Goal: Transaction & Acquisition: Book appointment/travel/reservation

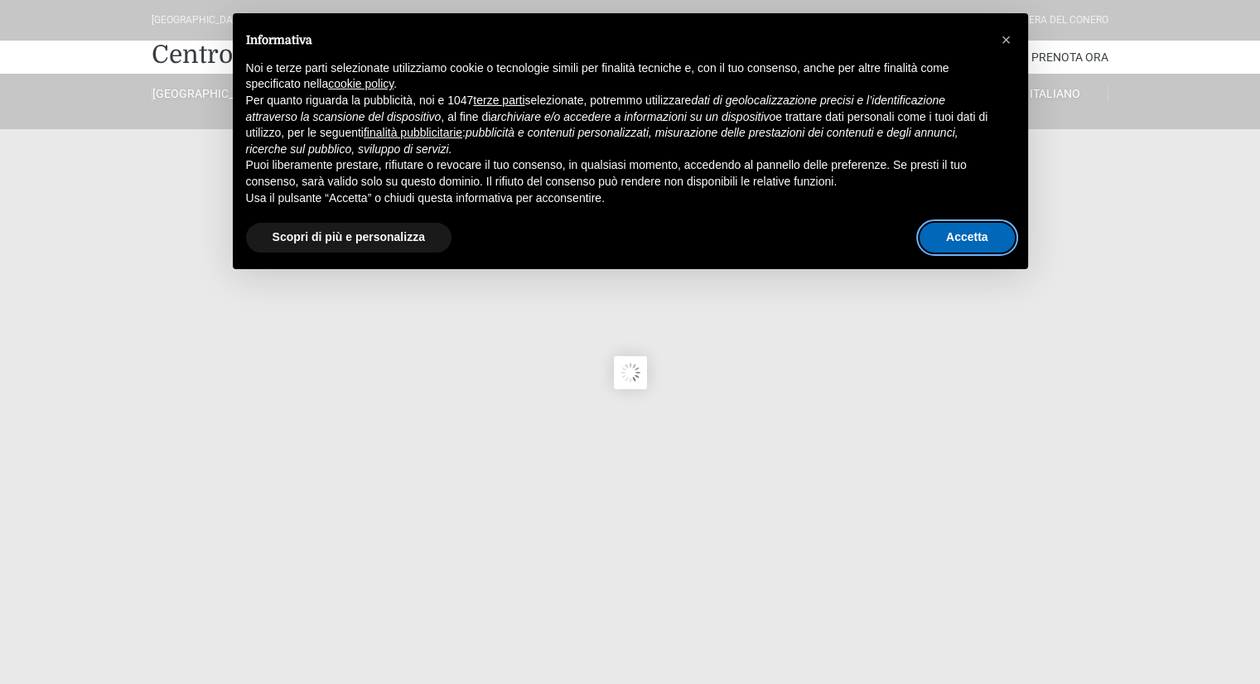
click at [977, 239] on button "Accetta" at bounding box center [966, 238] width 95 height 30
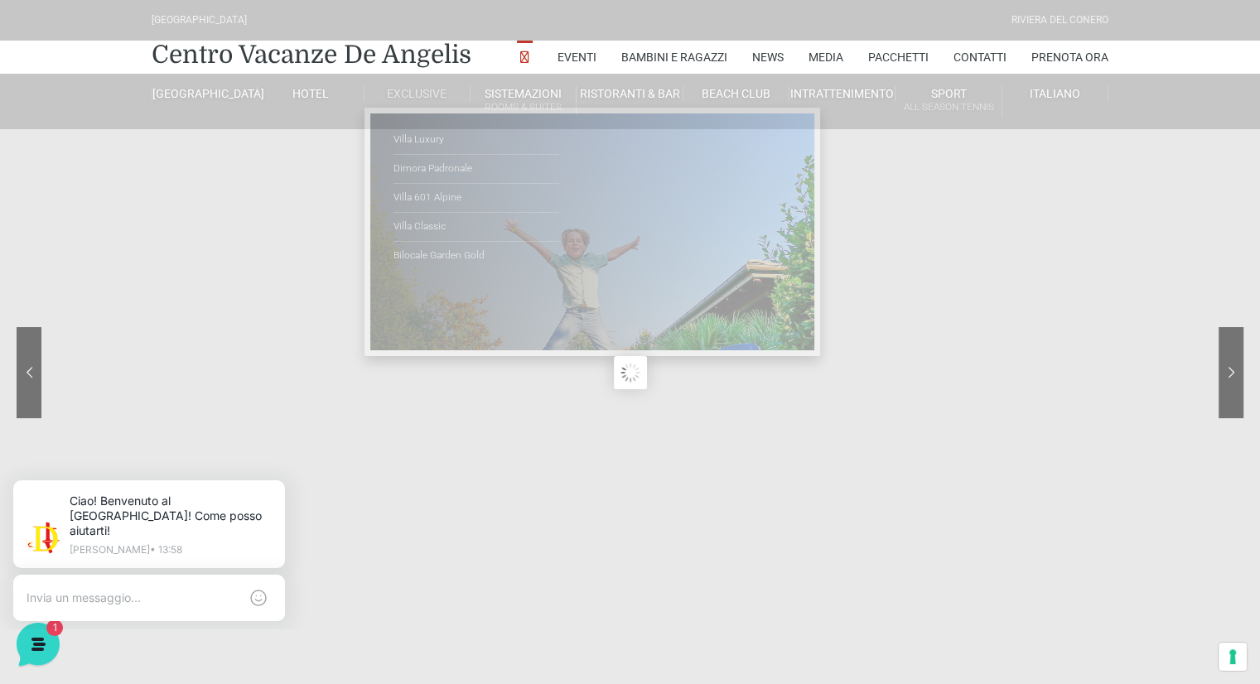
click at [431, 105] on li "Exclusive [GEOGRAPHIC_DATA] Dimora Padronale Villa 601 Alpine Villa Classic Bil…" at bounding box center [417, 94] width 106 height 40
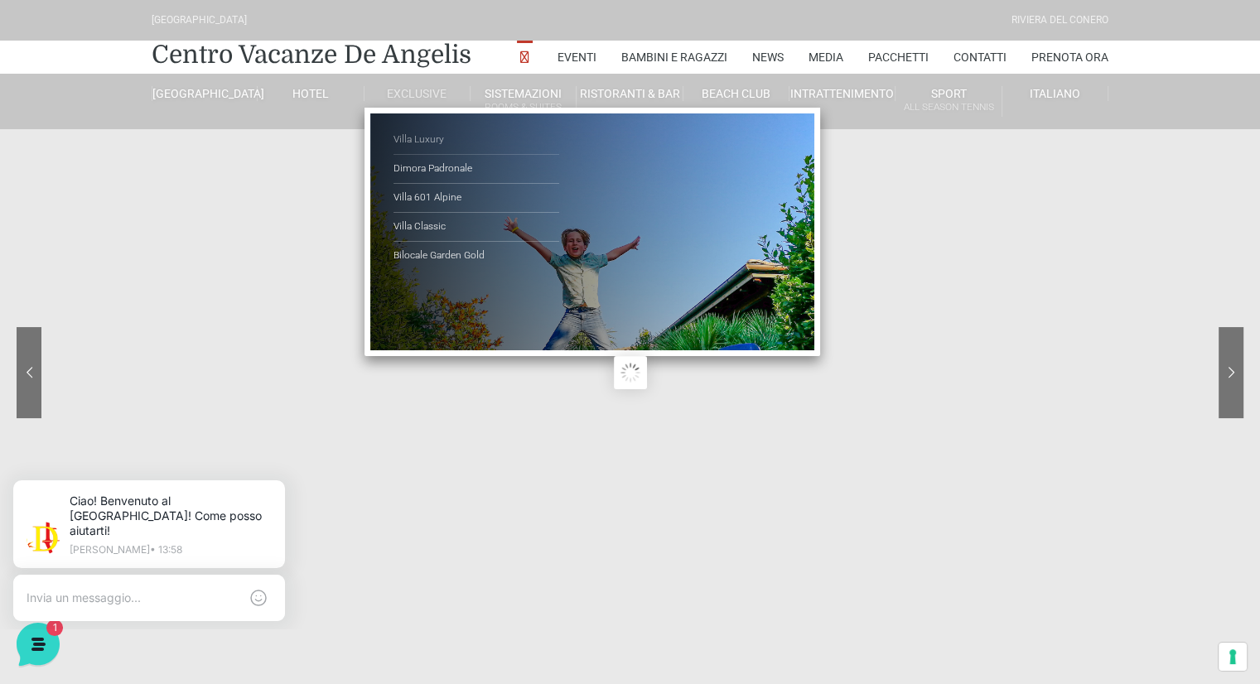
click at [433, 147] on link "Villa Luxury" at bounding box center [476, 140] width 166 height 29
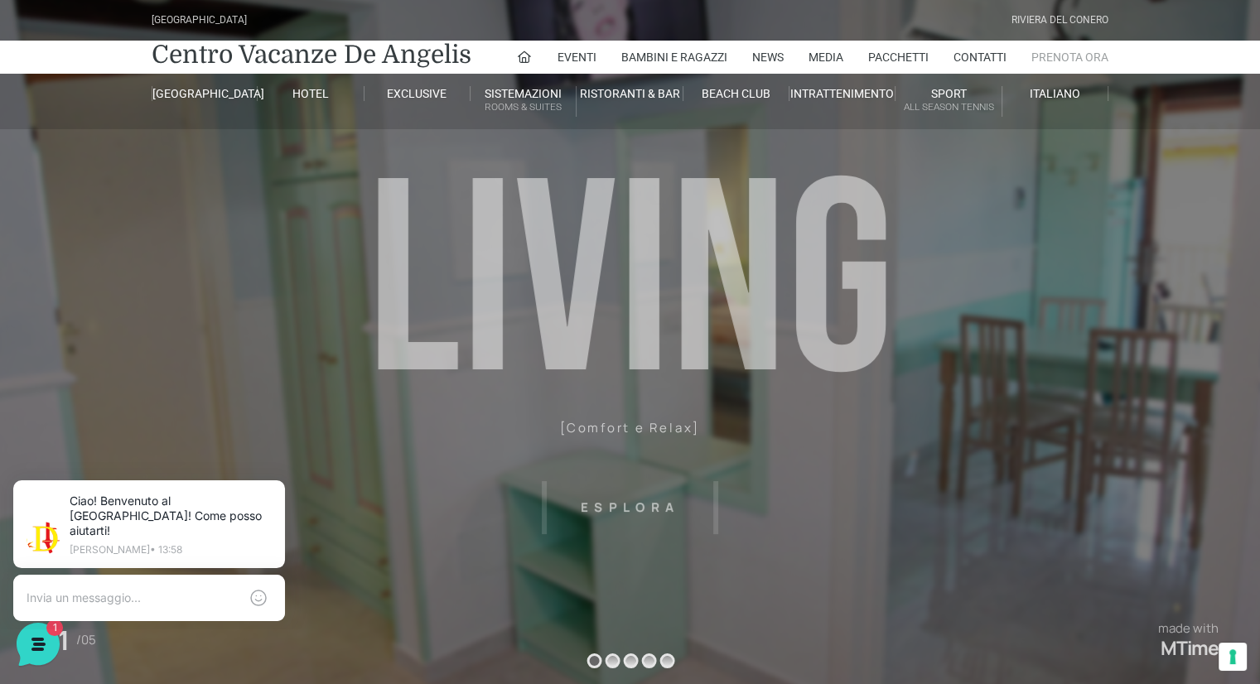
click at [1034, 60] on link "Prenota Ora" at bounding box center [1069, 57] width 77 height 33
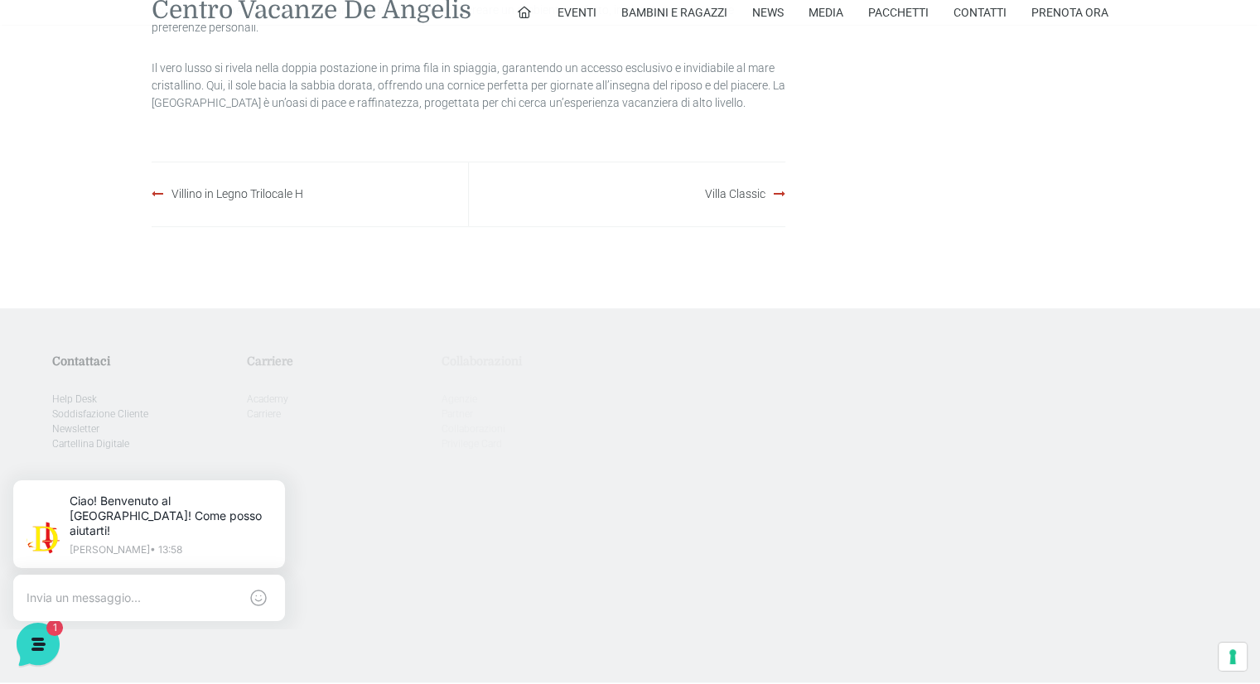
scroll to position [2026, 0]
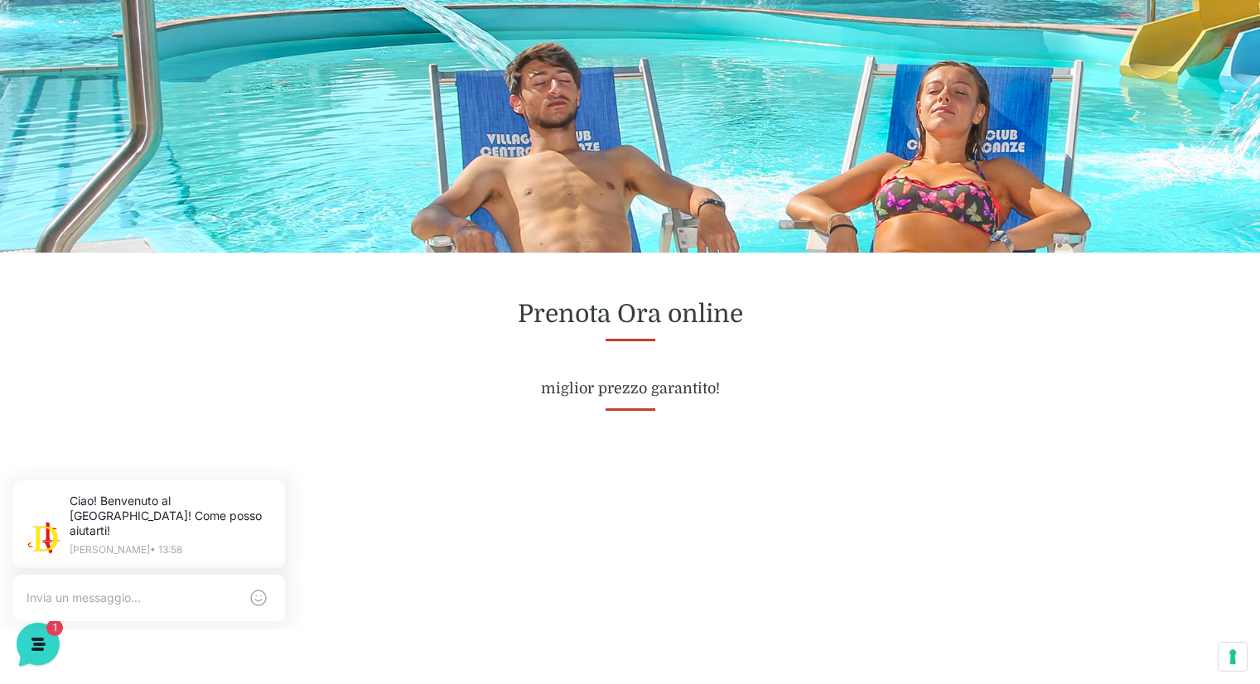
scroll to position [663, 0]
